Goal: Information Seeking & Learning: Learn about a topic

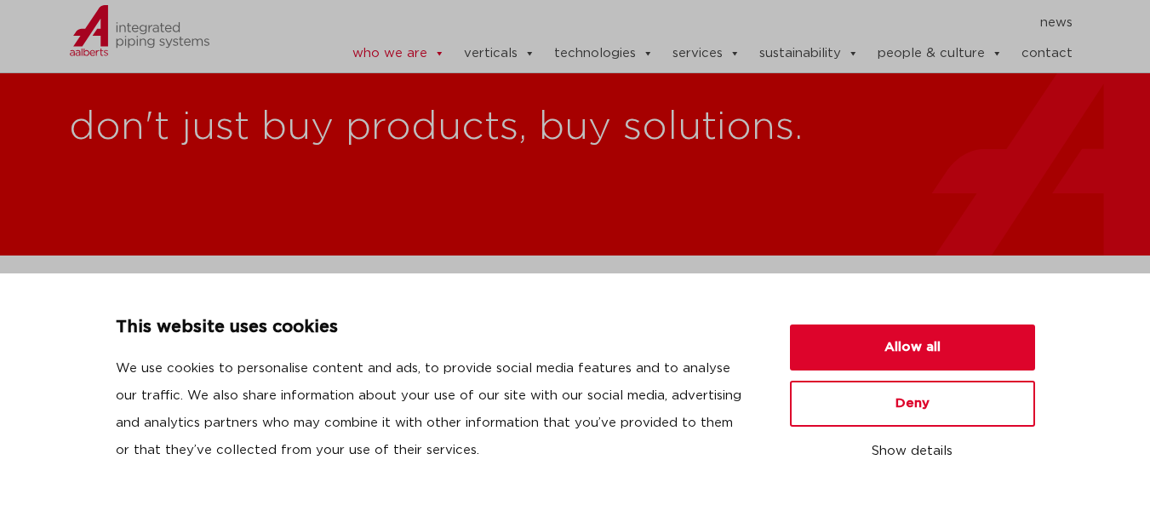
click at [920, 348] on button "Allow all" at bounding box center [912, 347] width 245 height 46
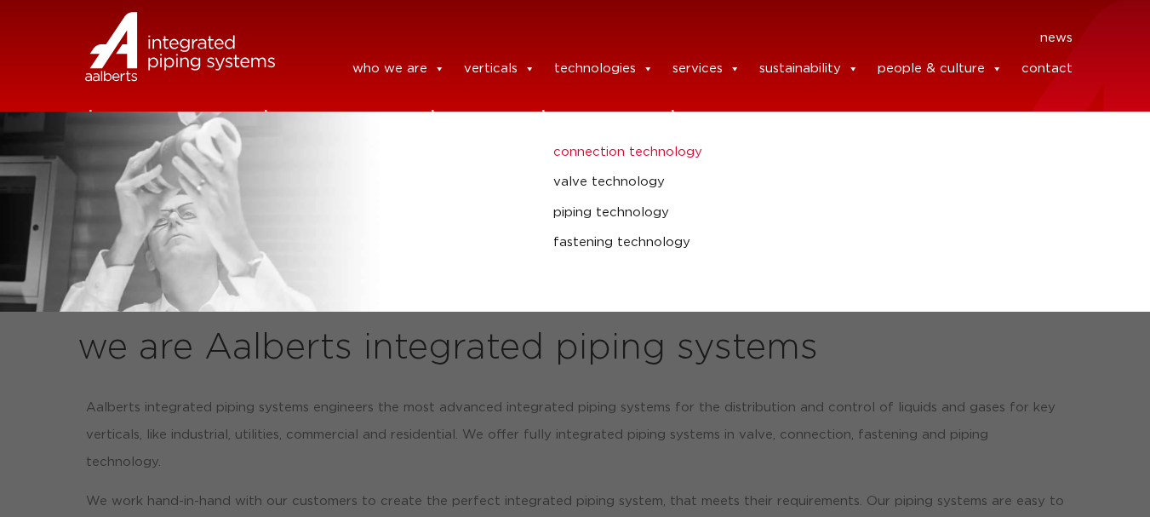
click at [668, 159] on link "connection technology" at bounding box center [769, 152] width 432 height 22
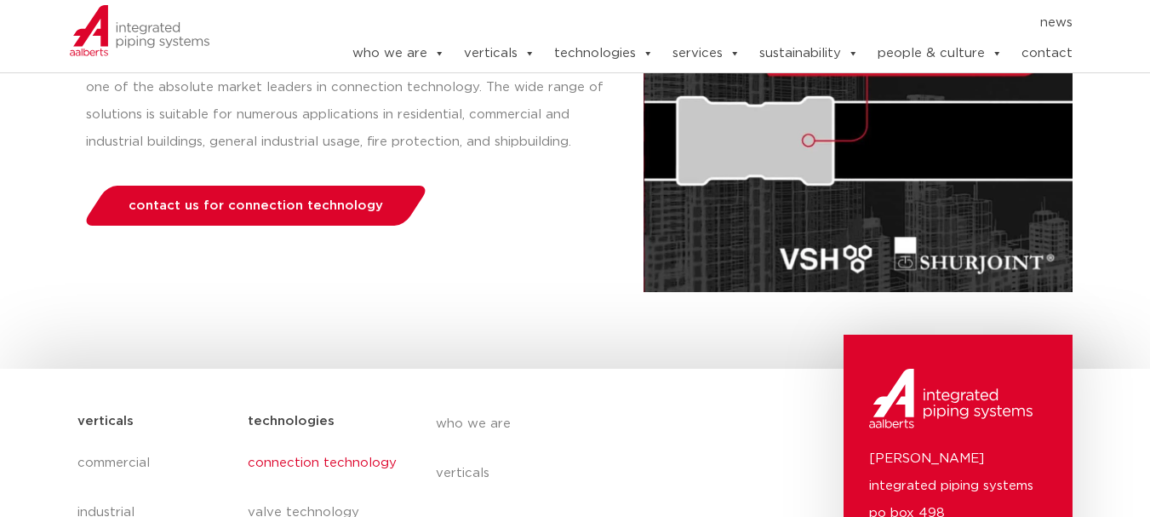
scroll to position [71, 0]
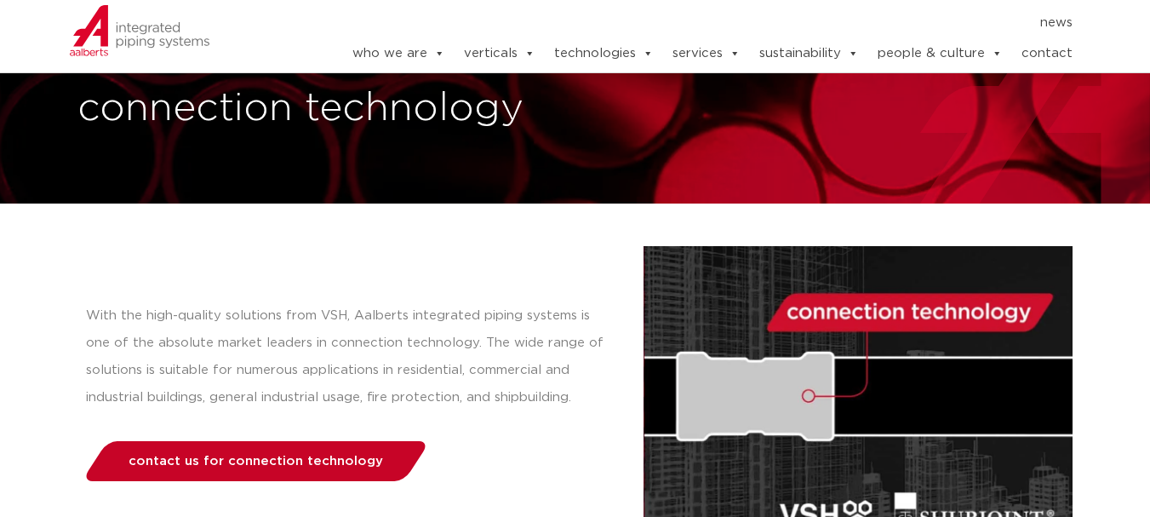
click at [306, 455] on span "contact us for connection technology" at bounding box center [256, 461] width 255 height 13
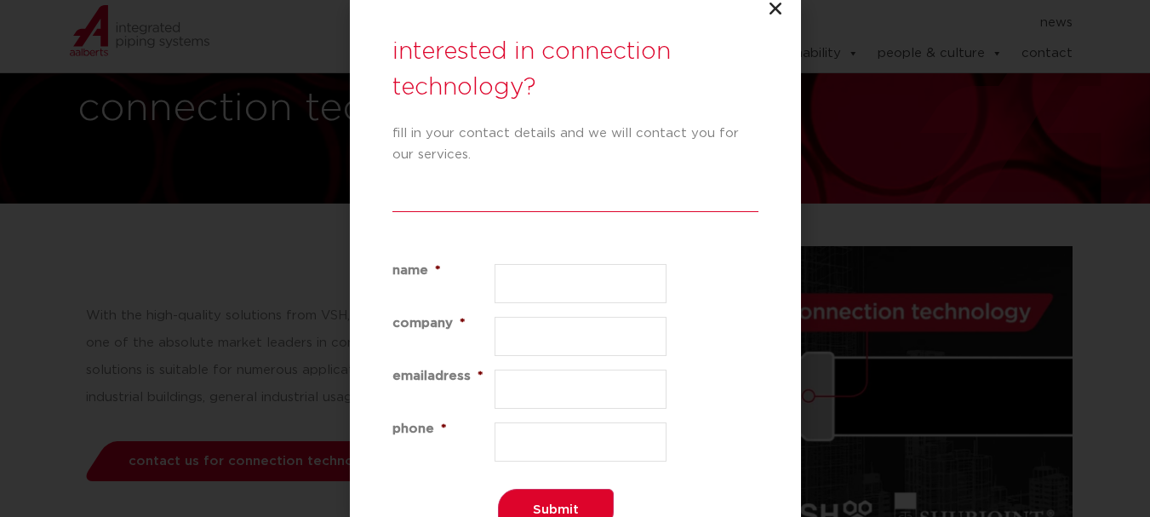
click at [775, 9] on icon "Close" at bounding box center [775, 8] width 17 height 17
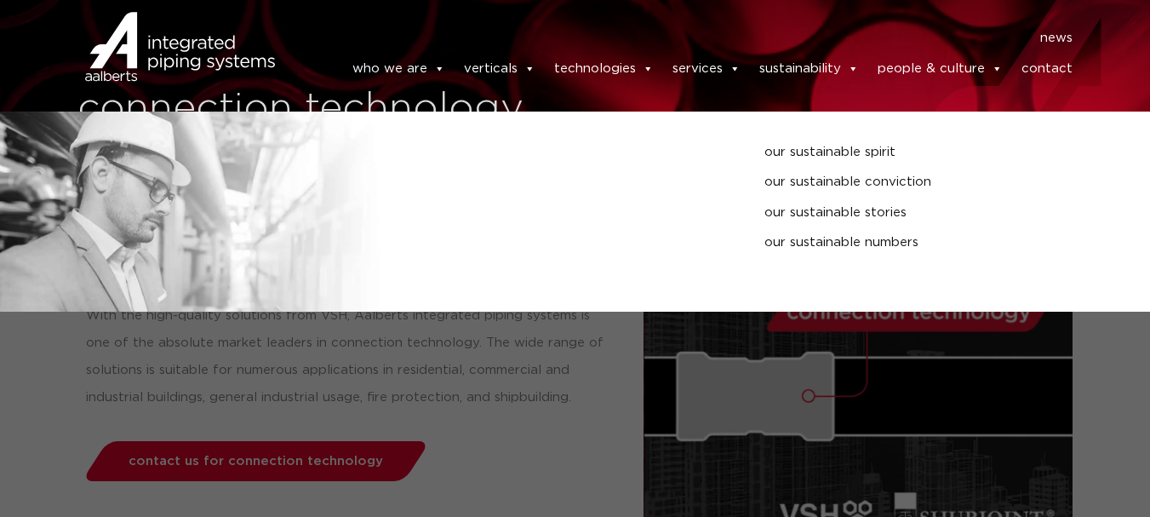
scroll to position [0, 0]
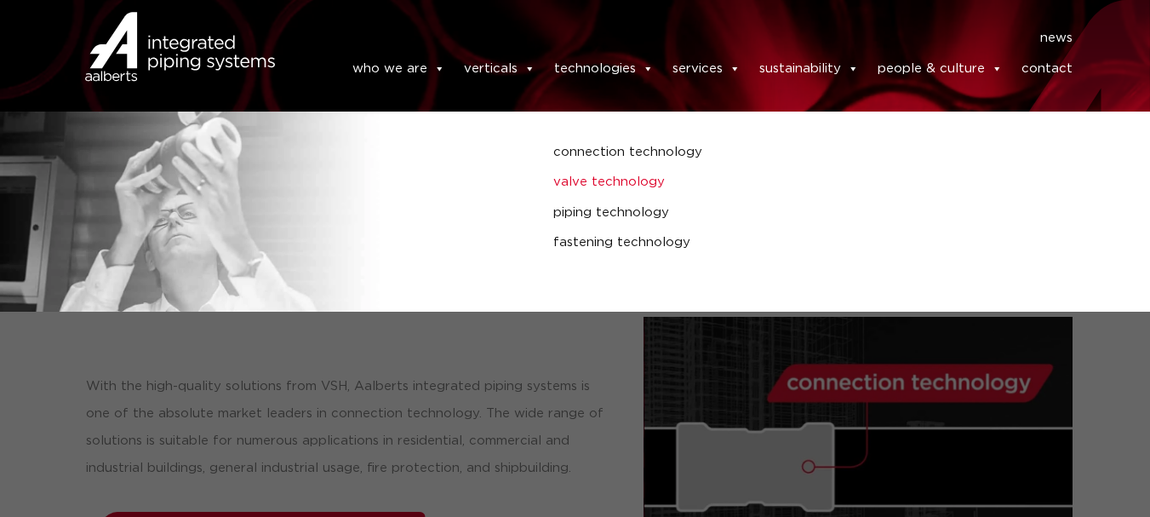
click at [619, 192] on link "valve technology" at bounding box center [769, 182] width 432 height 22
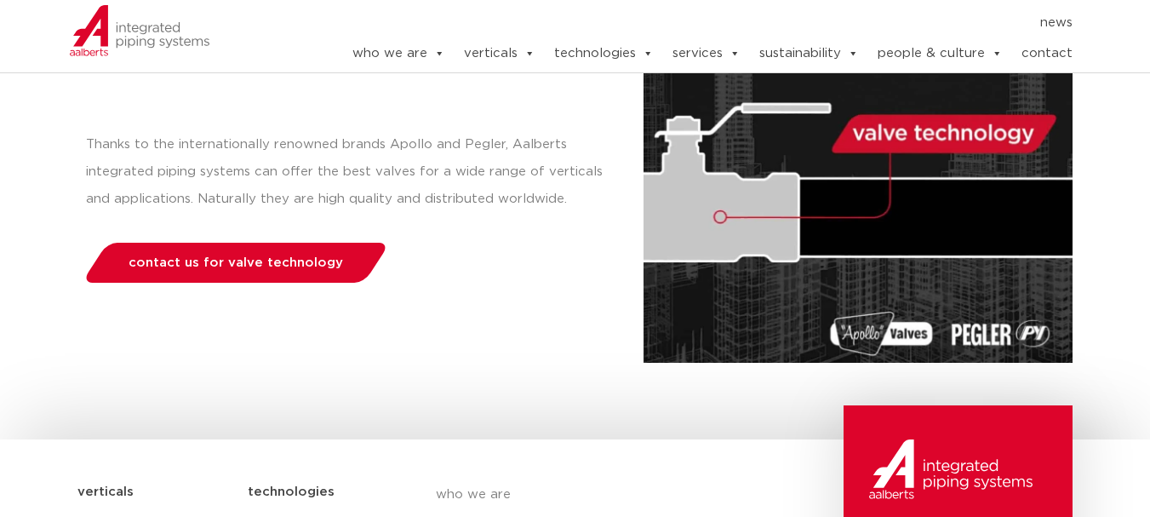
scroll to position [511, 0]
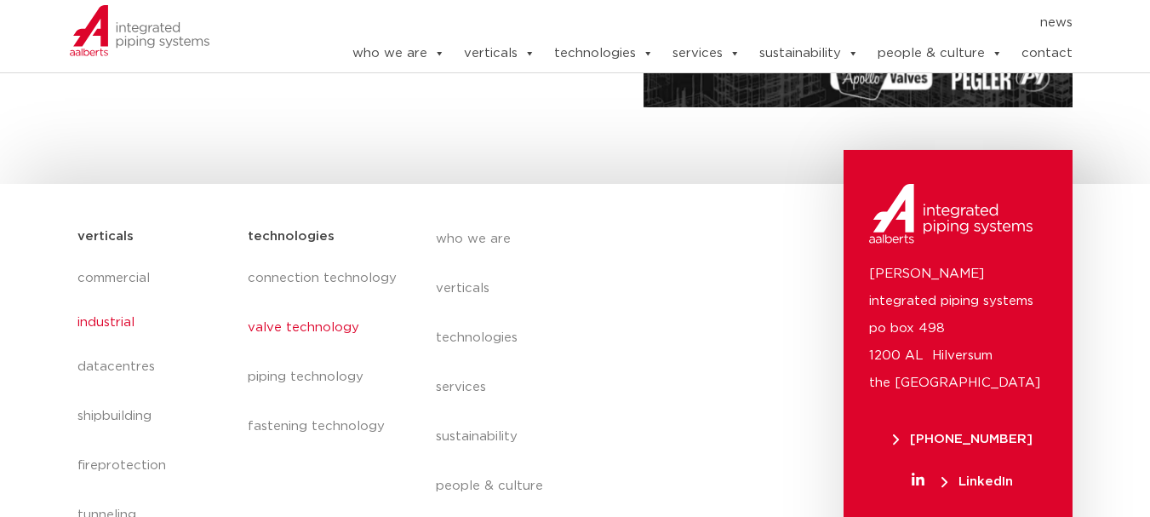
click at [117, 326] on link "industrial" at bounding box center [154, 322] width 154 height 39
